Goal: Find specific page/section: Find specific page/section

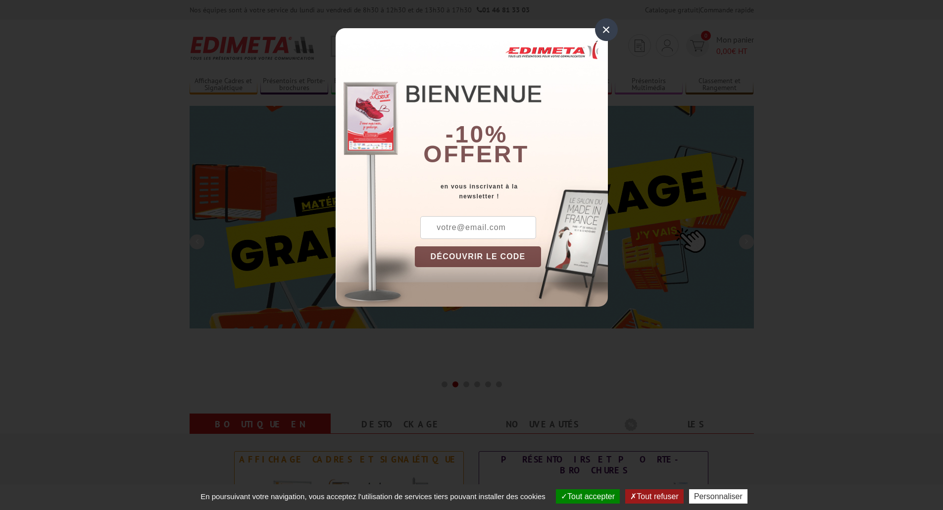
click at [601, 32] on div "×" at bounding box center [606, 29] width 23 height 23
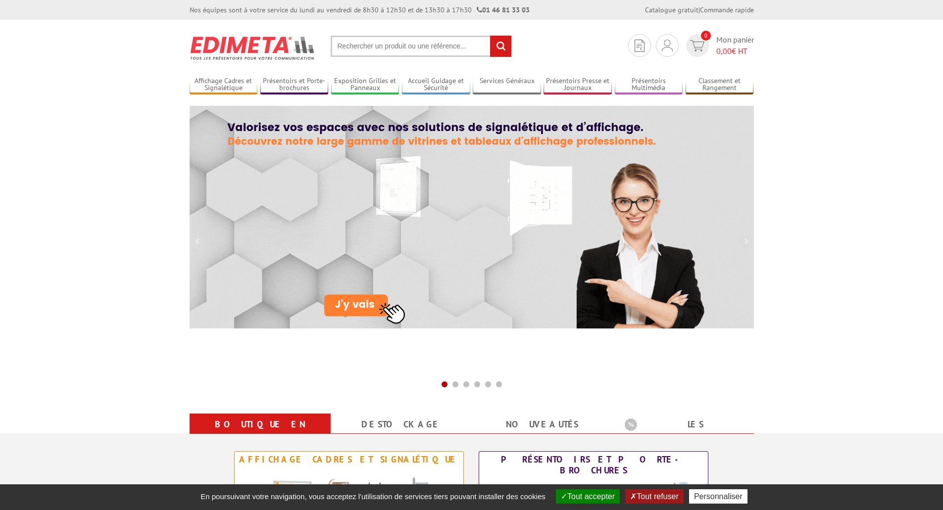
click at [450, 46] on input "text" at bounding box center [421, 46] width 181 height 21
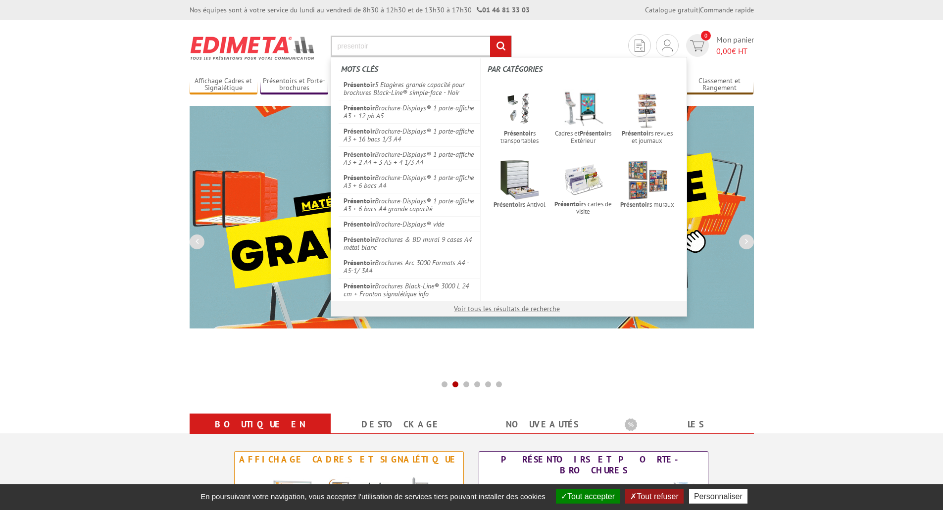
type input "presentoir"
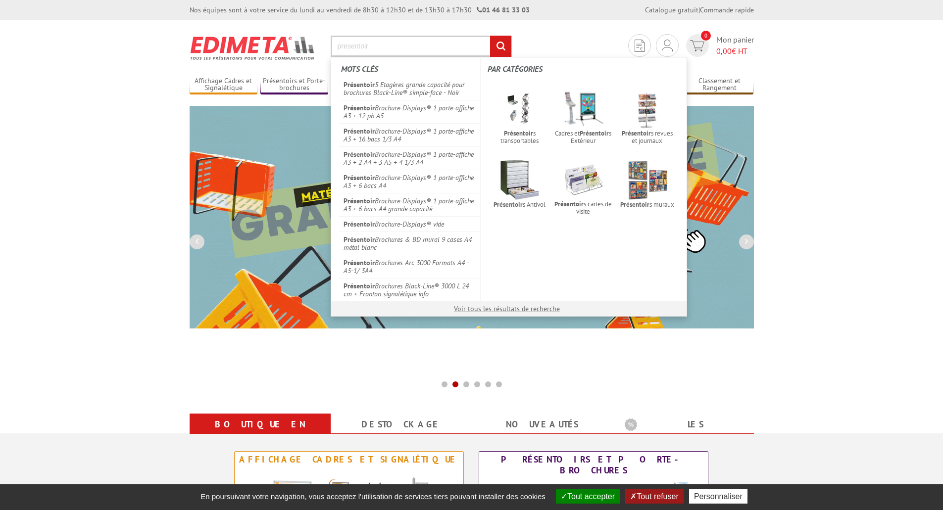
click at [490, 36] on input "rechercher" at bounding box center [500, 46] width 21 height 21
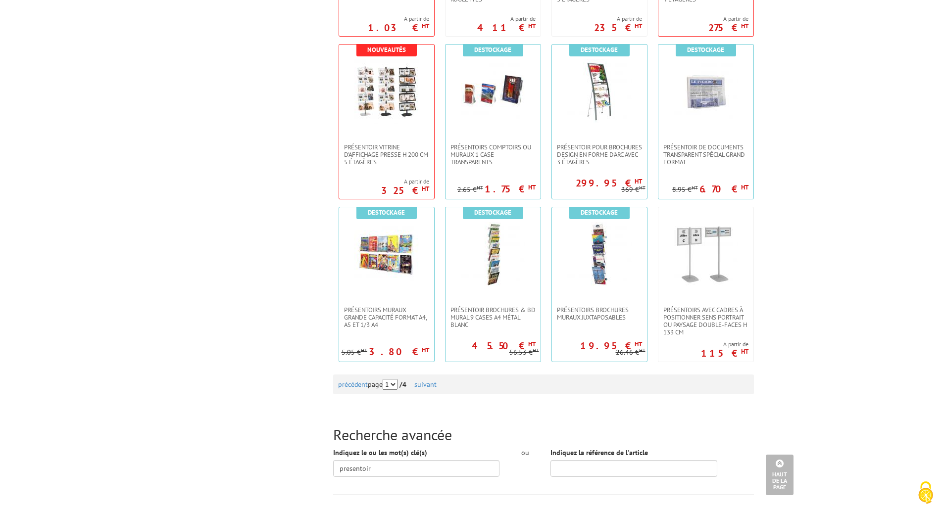
scroll to position [841, 0]
